Goal: Navigation & Orientation: Find specific page/section

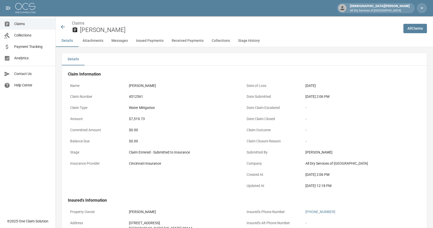
scroll to position [106, 0]
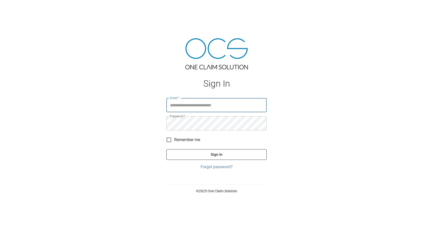
type input "**********"
click at [213, 155] on button "Sign In" at bounding box center [216, 154] width 100 height 11
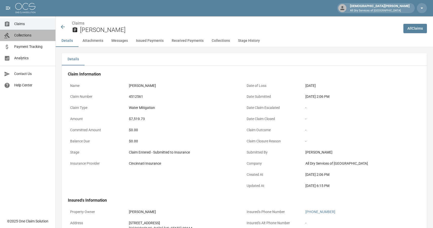
click at [26, 32] on link "Collections" at bounding box center [27, 35] width 55 height 11
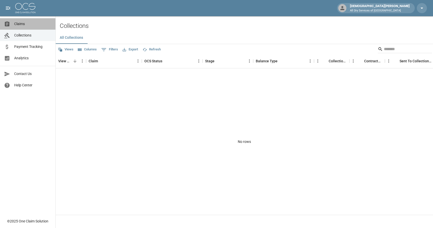
click at [25, 25] on span "Claims" at bounding box center [32, 23] width 37 height 5
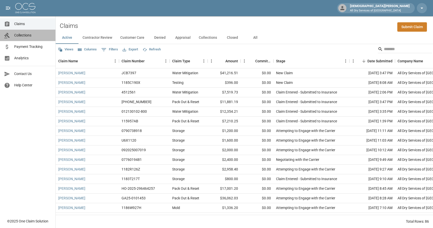
click at [26, 34] on span "Collections" at bounding box center [32, 35] width 37 height 5
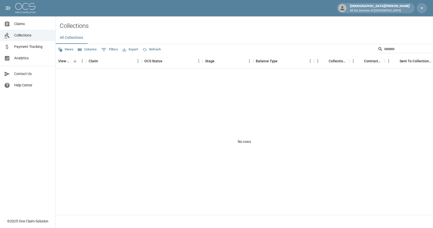
click at [27, 58] on span "Analytics" at bounding box center [32, 57] width 37 height 5
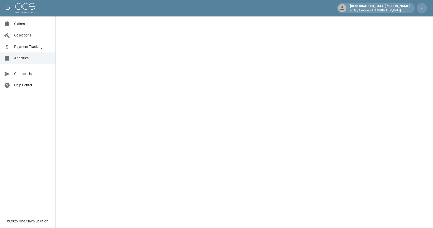
click at [34, 26] on span "Claims" at bounding box center [32, 23] width 37 height 5
